Goal: Check status: Check status

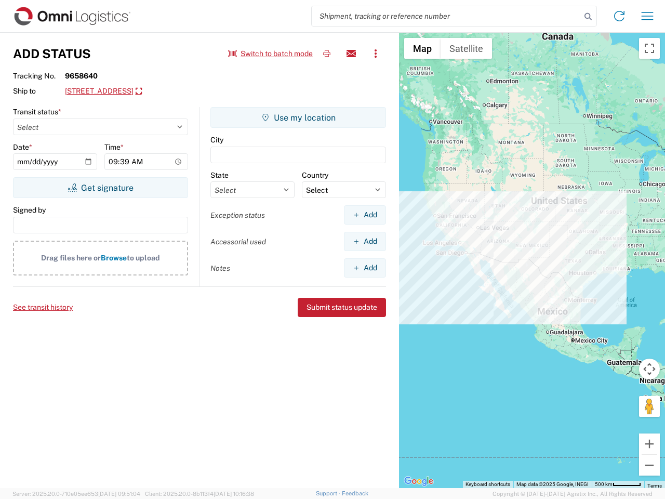
click at [446, 16] on input "search" at bounding box center [446, 16] width 269 height 20
click at [588, 17] on icon at bounding box center [588, 16] width 15 height 15
click at [619, 16] on icon at bounding box center [619, 16] width 17 height 17
click at [647, 16] on icon "button" at bounding box center [648, 16] width 12 height 8
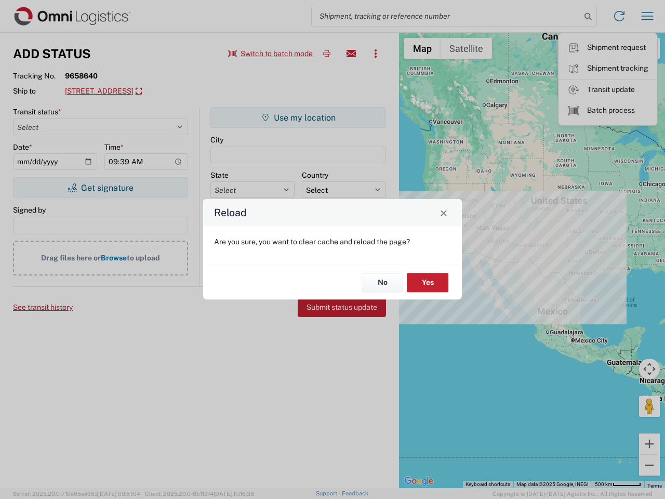
click at [271, 54] on div "Reload Are you sure, you want to clear cache and reload the page? No Yes" at bounding box center [332, 249] width 665 height 499
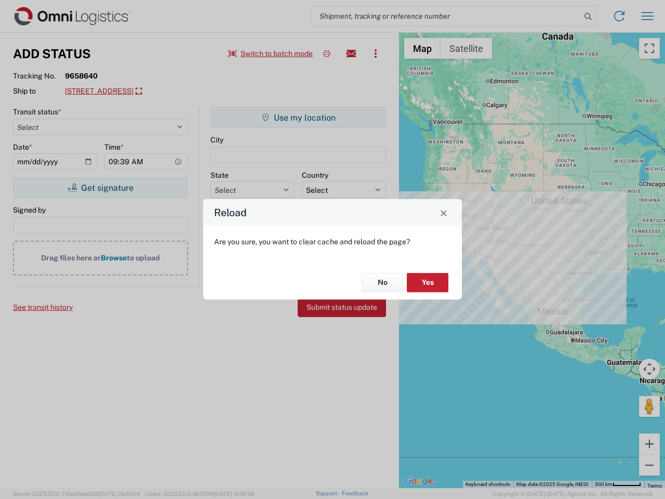
click at [327, 54] on div "Reload Are you sure, you want to clear cache and reload the page? No Yes" at bounding box center [332, 249] width 665 height 499
click at [351, 54] on div "Reload Are you sure, you want to clear cache and reload the page? No Yes" at bounding box center [332, 249] width 665 height 499
click at [376, 54] on div "Reload Are you sure, you want to clear cache and reload the page? No Yes" at bounding box center [332, 249] width 665 height 499
click at [148, 91] on div "Reload Are you sure, you want to clear cache and reload the page? No Yes" at bounding box center [332, 249] width 665 height 499
click at [100, 188] on div "Reload Are you sure, you want to clear cache and reload the page? No Yes" at bounding box center [332, 249] width 665 height 499
